Goal: Check status

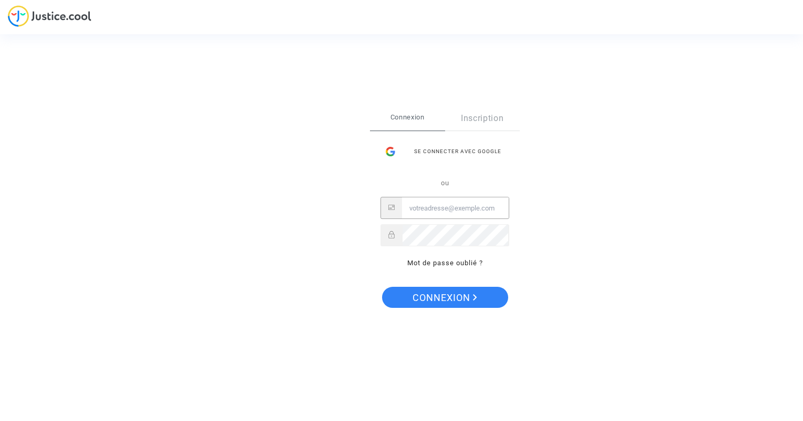
click at [419, 210] on input "Email" at bounding box center [455, 208] width 107 height 21
type input "[EMAIL_ADDRESS][DOMAIN_NAME]"
click at [444, 294] on span "Connexion" at bounding box center [445, 298] width 65 height 22
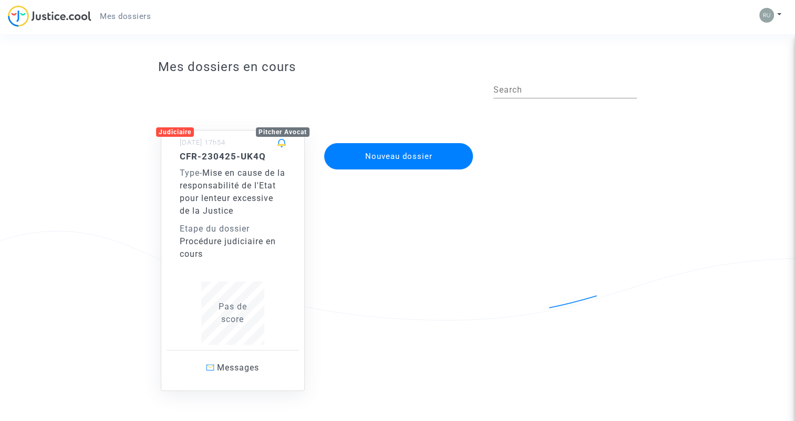
scroll to position [6, 0]
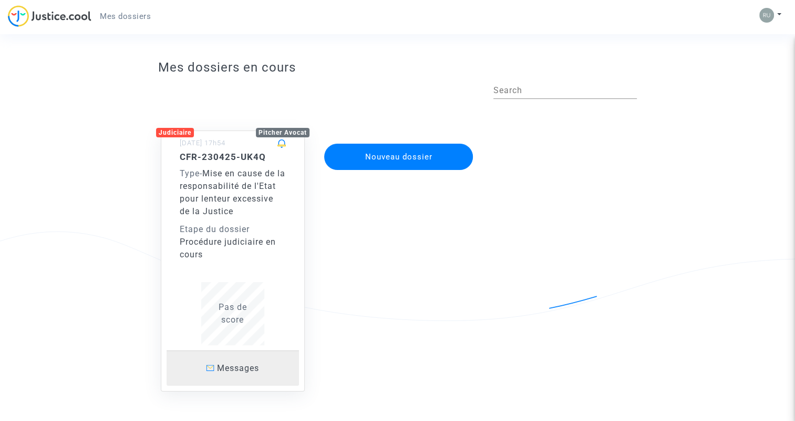
click at [227, 369] on span "Messages" at bounding box center [238, 368] width 42 height 10
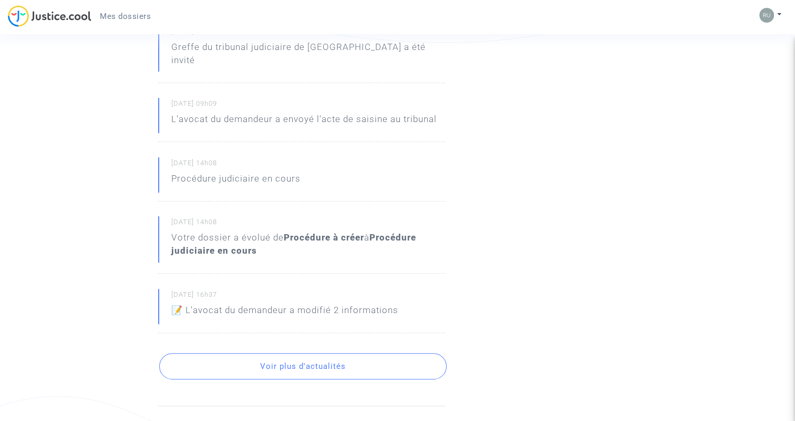
scroll to position [288, 0]
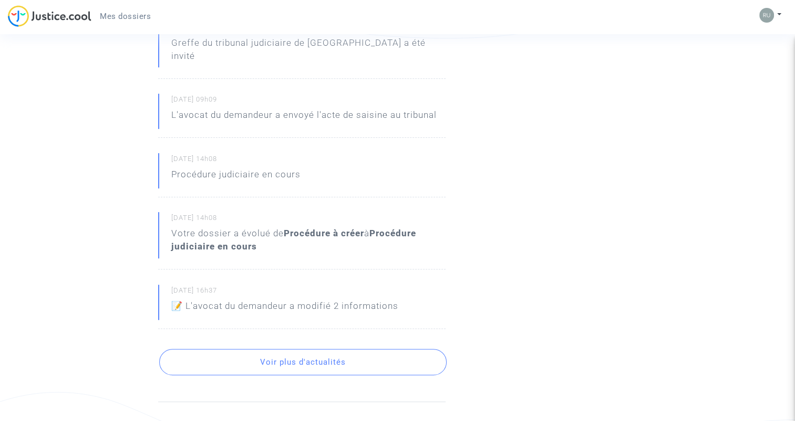
click at [309, 351] on button "Voir plus d'actualités" at bounding box center [303, 362] width 288 height 26
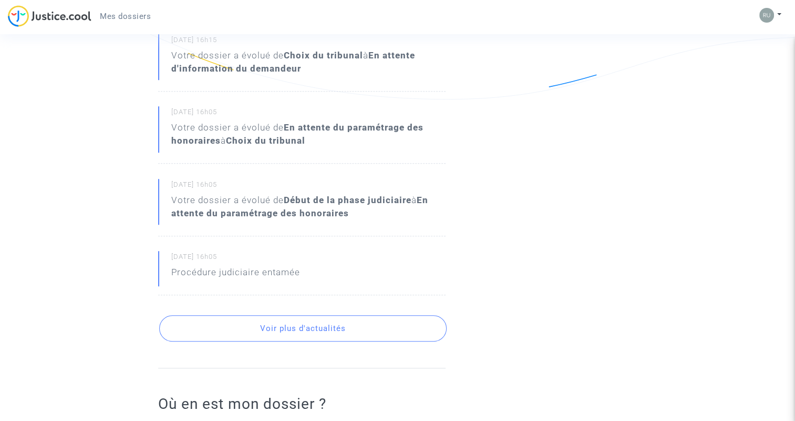
scroll to position [676, 0]
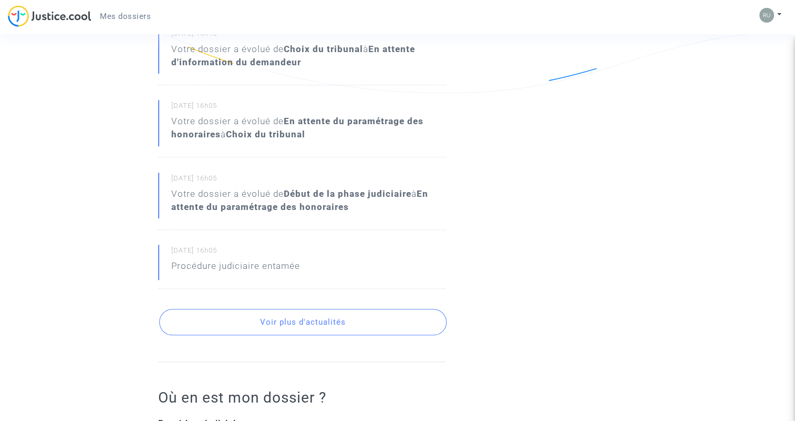
click at [298, 309] on button "Voir plus d'actualités" at bounding box center [303, 322] width 288 height 26
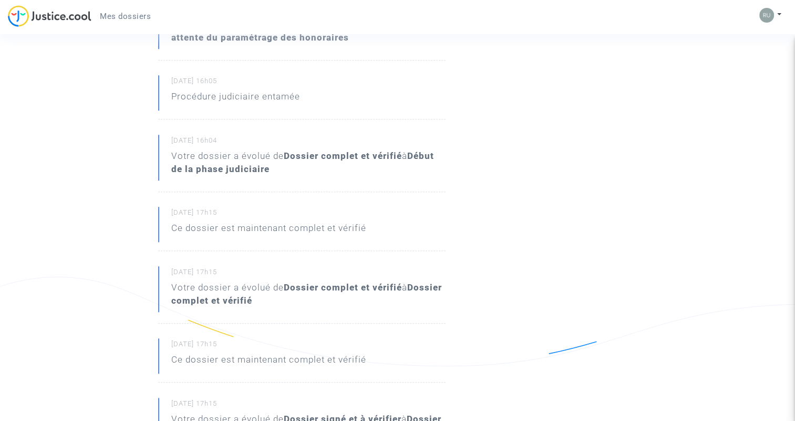
scroll to position [953, 0]
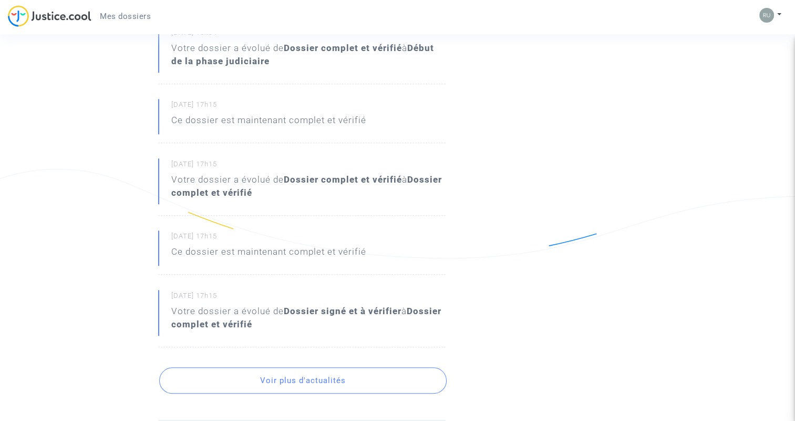
click at [309, 369] on button "Voir plus d'actualités" at bounding box center [303, 380] width 288 height 26
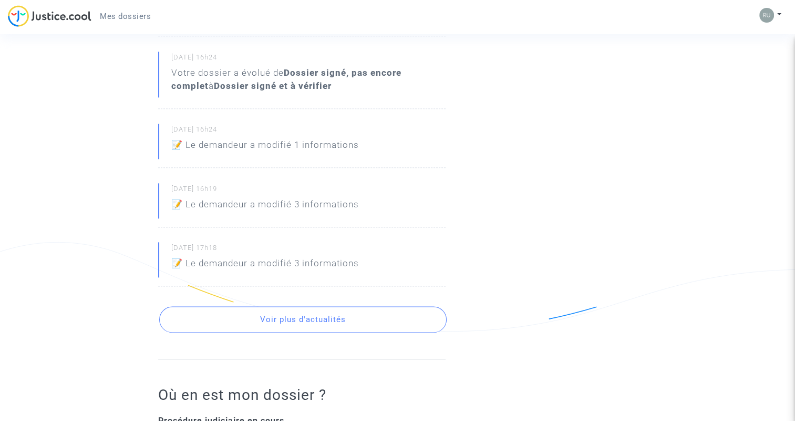
scroll to position [1343, 0]
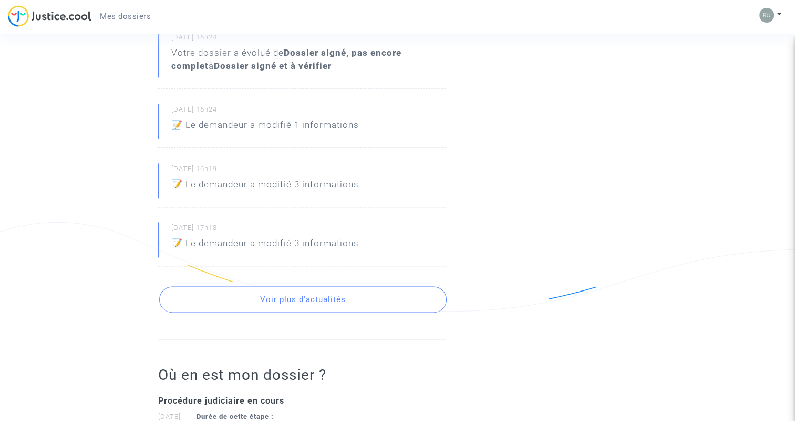
click at [304, 287] on button "Voir plus d'actualités" at bounding box center [303, 299] width 288 height 26
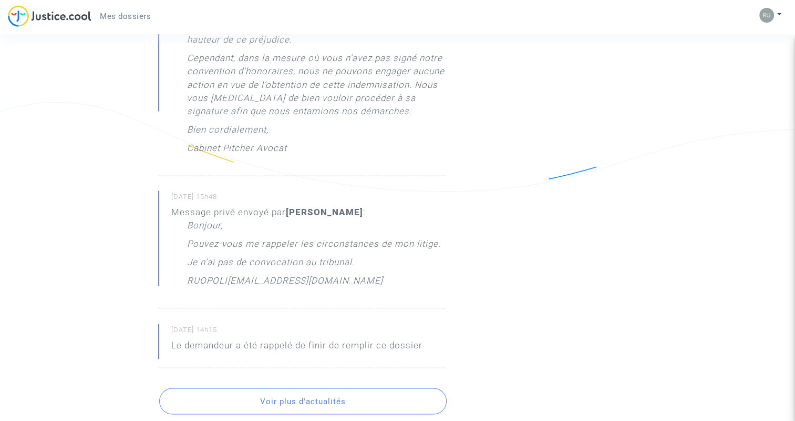
scroll to position [1903, 0]
click at [339, 390] on button "Voir plus d'actualités" at bounding box center [303, 403] width 288 height 26
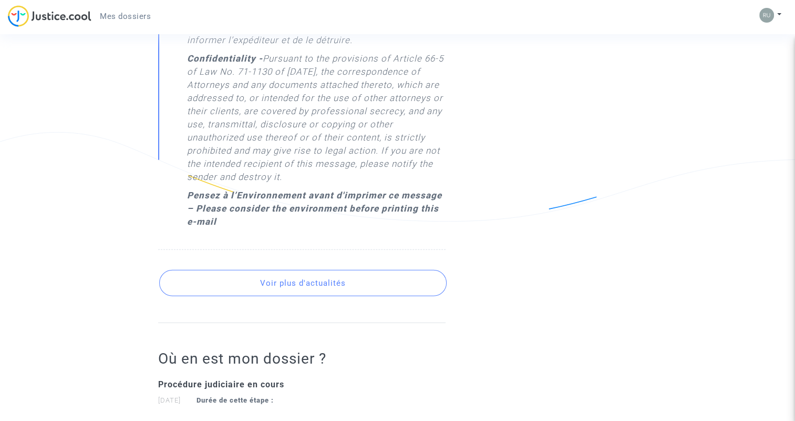
scroll to position [2771, 0]
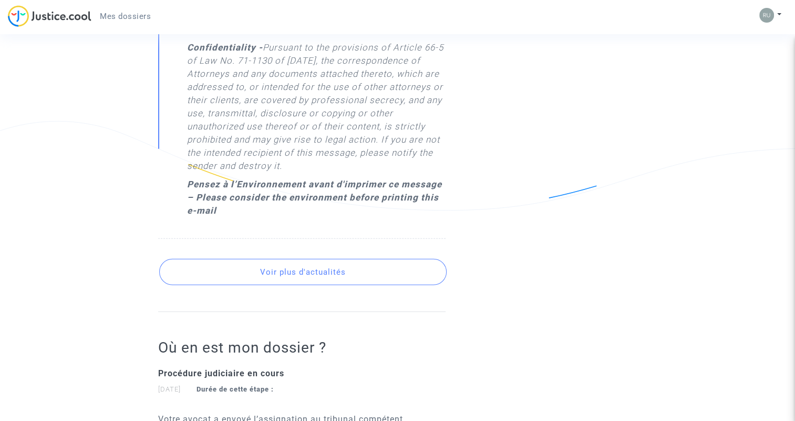
click at [302, 259] on button "Voir plus d'actualités" at bounding box center [303, 272] width 288 height 26
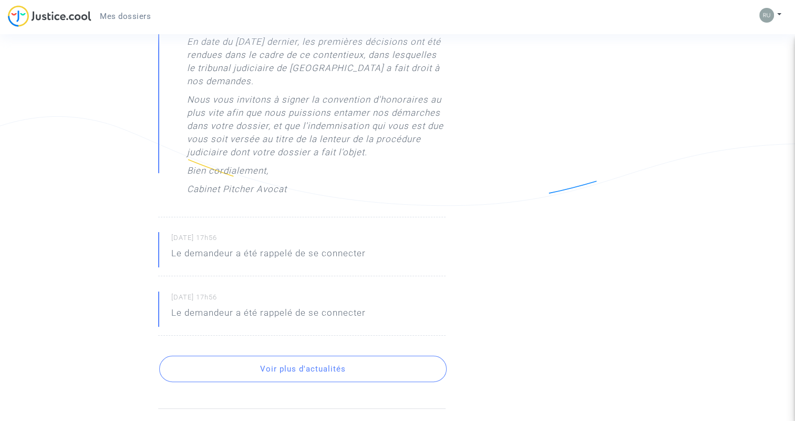
scroll to position [4057, 0]
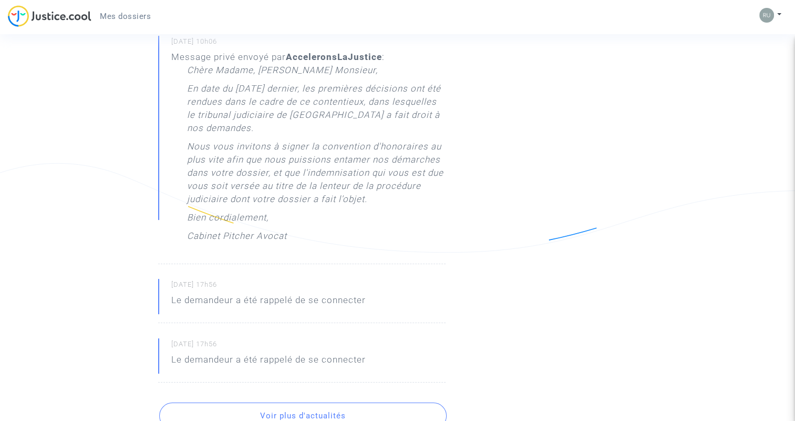
click at [318, 402] on button "Voir plus d'actualités" at bounding box center [303, 415] width 288 height 26
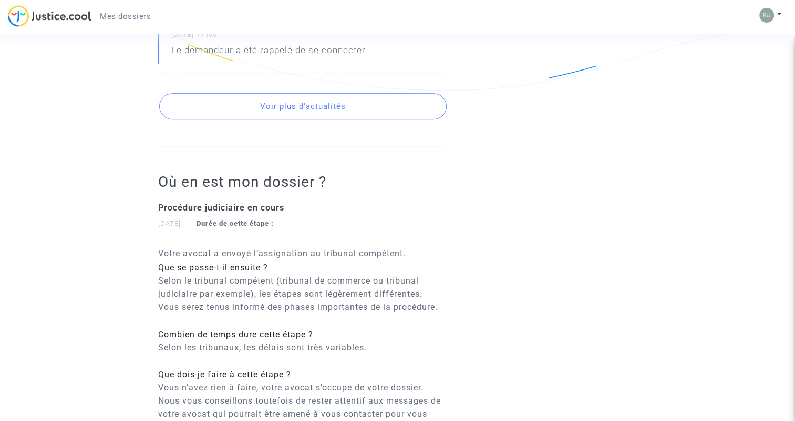
scroll to position [4523, 0]
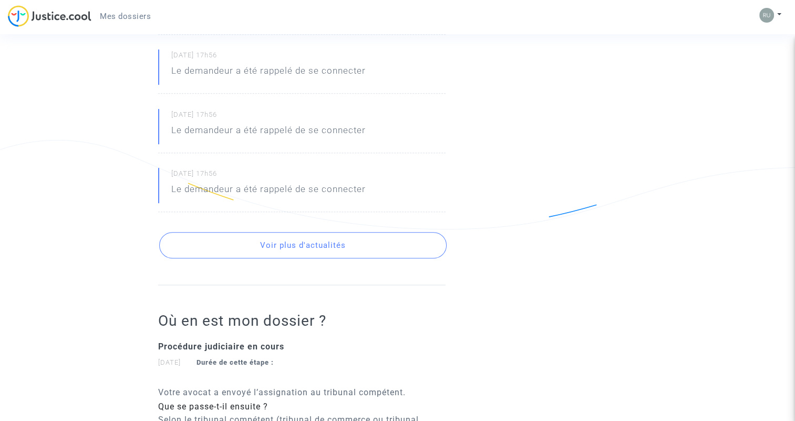
click at [338, 232] on button "Voir plus d'actualités" at bounding box center [303, 245] width 288 height 26
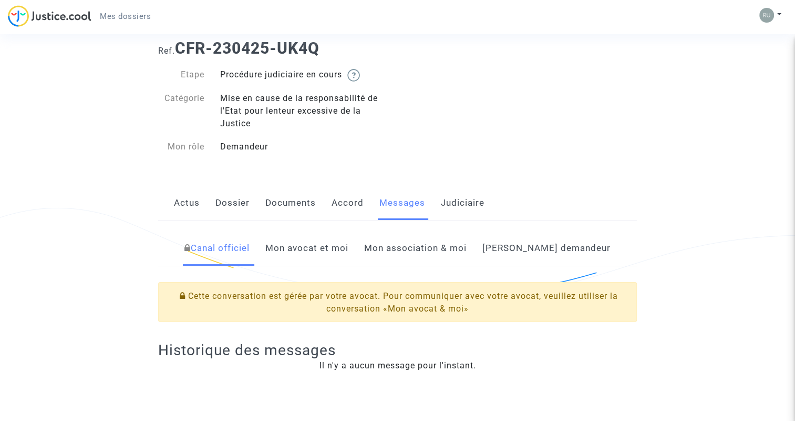
scroll to position [24, 0]
